Goal: Information Seeking & Learning: Check status

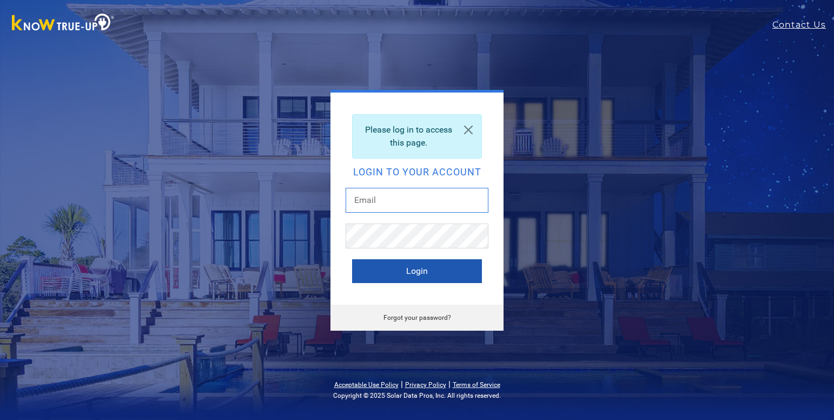
type input "[EMAIL_ADDRESS][DOMAIN_NAME]"
click at [454, 275] on button "Login" at bounding box center [417, 271] width 130 height 24
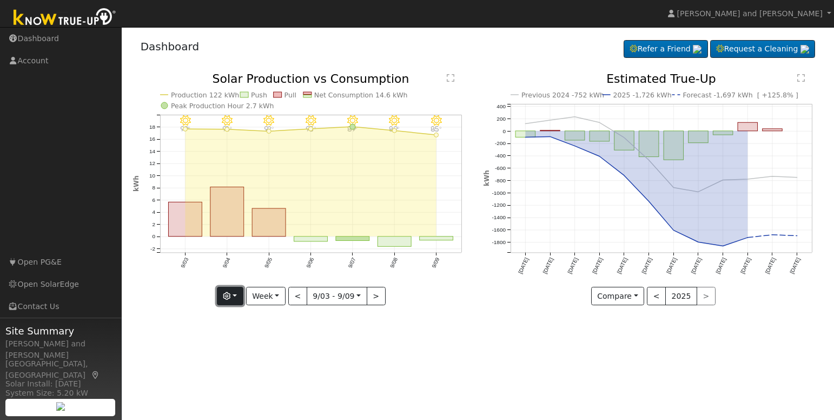
click at [230, 299] on icon "button" at bounding box center [227, 296] width 8 height 8
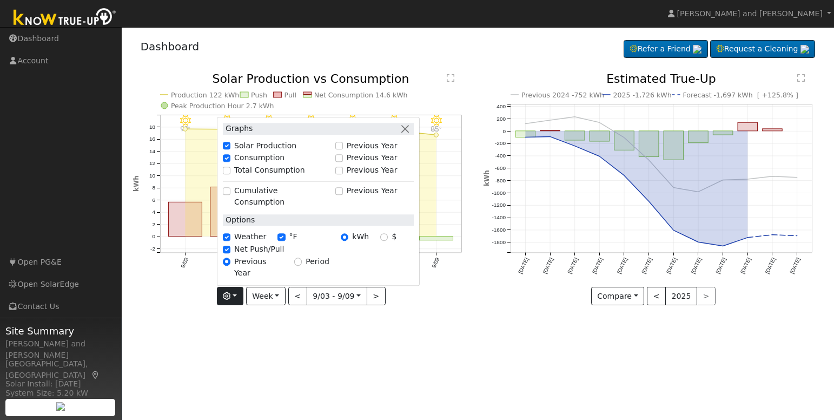
click at [234, 208] on div "Cumulative Consumption" at bounding box center [276, 196] width 107 height 23
click at [230, 174] on input "Total Consumption" at bounding box center [227, 171] width 8 height 8
checkbox input "true"
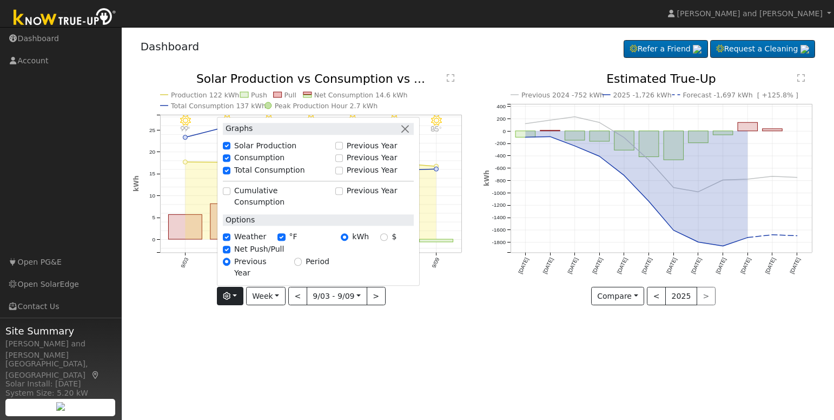
click at [470, 293] on icon "9/09 - Clear 85° 9/08 - Clear 89° 9/07 - Clear 89° 9/06 - Clear 93° 9/05 - Clea…" at bounding box center [302, 189] width 339 height 233
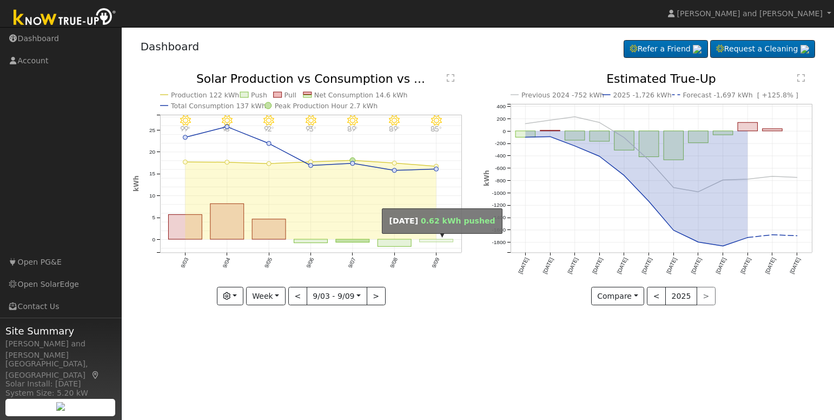
click at [444, 240] on rect "onclick=""" at bounding box center [437, 240] width 34 height 3
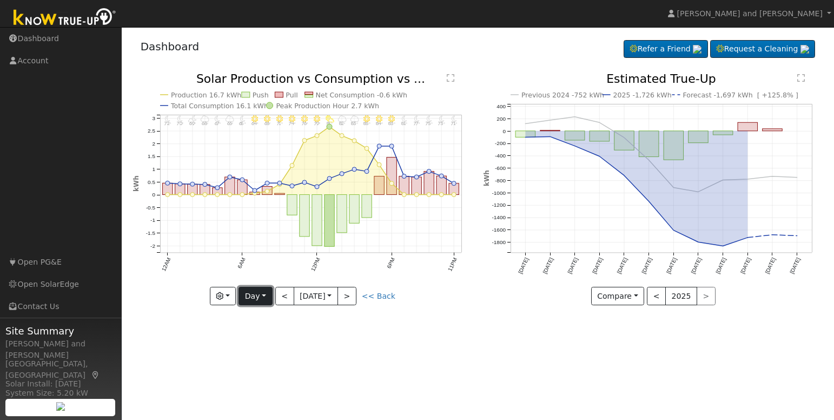
click at [268, 303] on button "Day" at bounding box center [256, 296] width 34 height 18
click at [265, 344] on link "Month" at bounding box center [276, 348] width 75 height 15
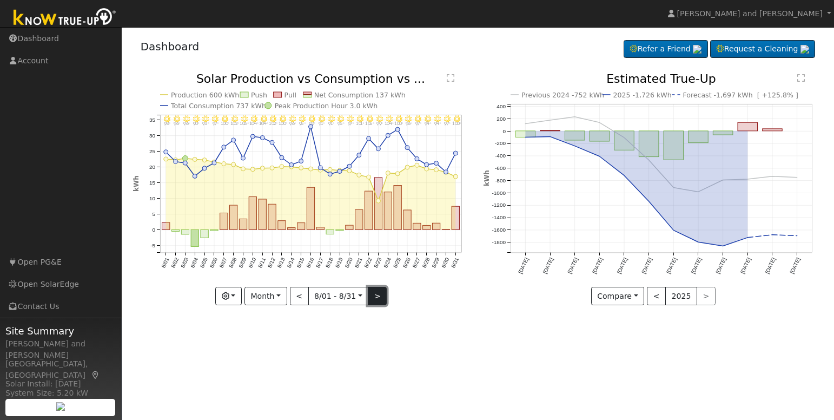
click at [377, 298] on button ">" at bounding box center [377, 296] width 19 height 18
type input "2025-09-01"
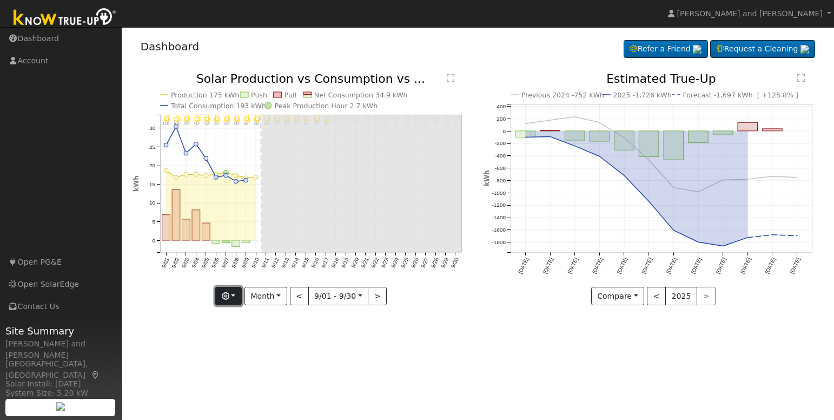
click at [236, 302] on button "button" at bounding box center [228, 296] width 27 height 18
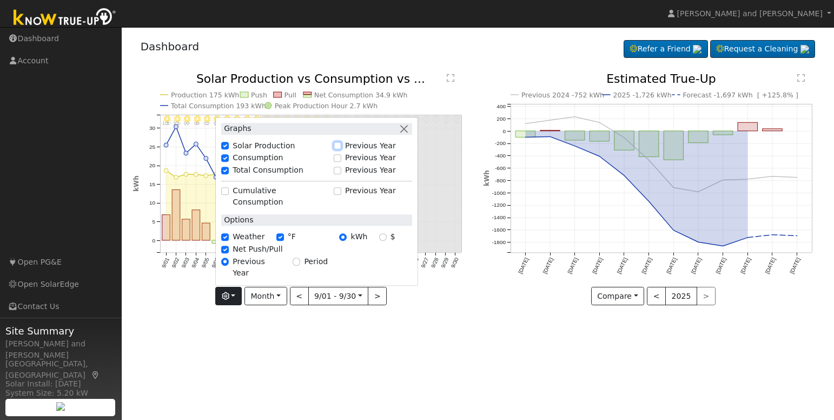
click at [340, 149] on input "Previous Year" at bounding box center [338, 146] width 8 height 8
checkbox input "true"
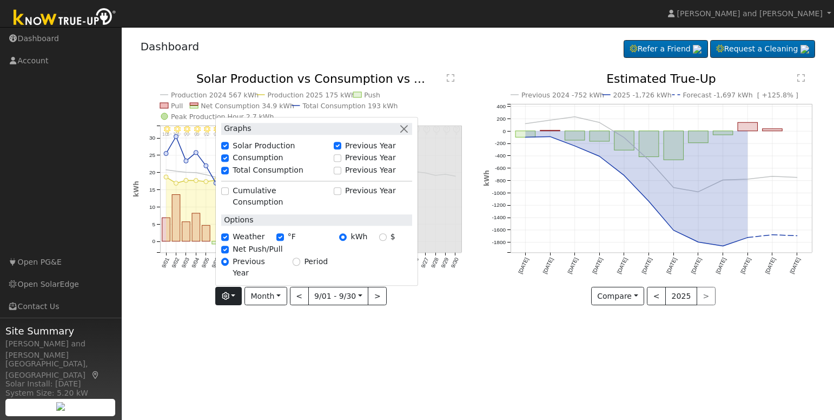
click at [298, 335] on div "User Profile First name Last name Email Email Notifications No Emails No Emails…" at bounding box center [478, 223] width 712 height 393
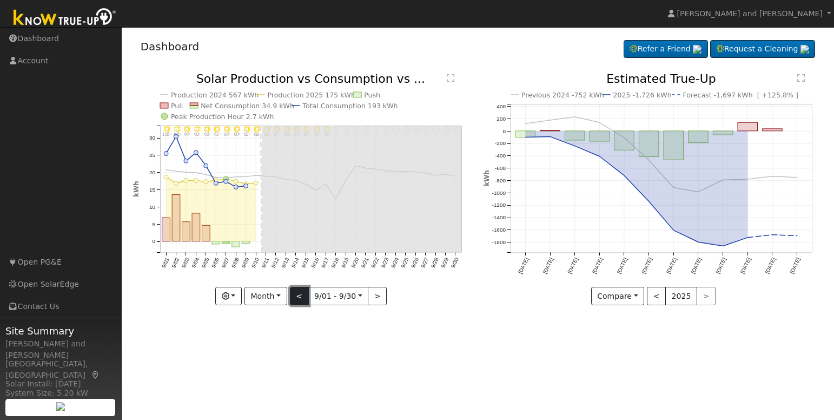
click at [302, 302] on button "<" at bounding box center [299, 296] width 19 height 18
type input "2025-08-01"
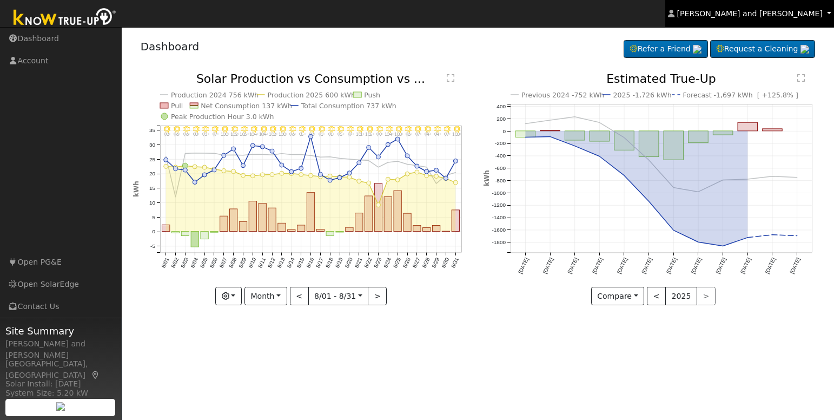
click at [784, 17] on span "Michael and Connie Harris" at bounding box center [750, 13] width 146 height 9
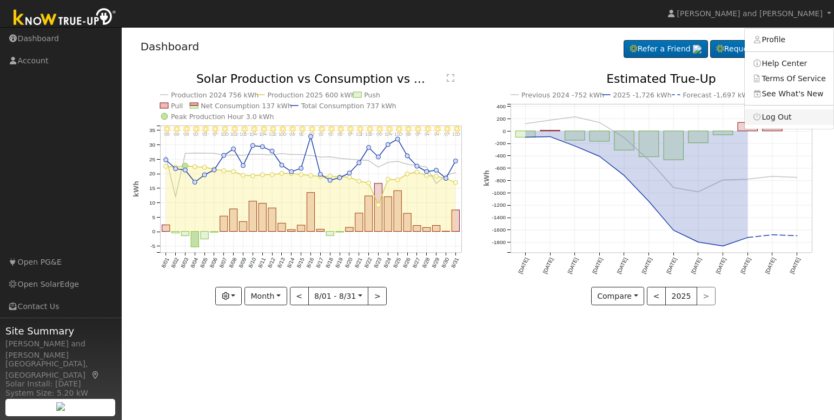
click at [784, 114] on link "Log Out" at bounding box center [789, 116] width 89 height 15
